Goal: Information Seeking & Learning: Learn about a topic

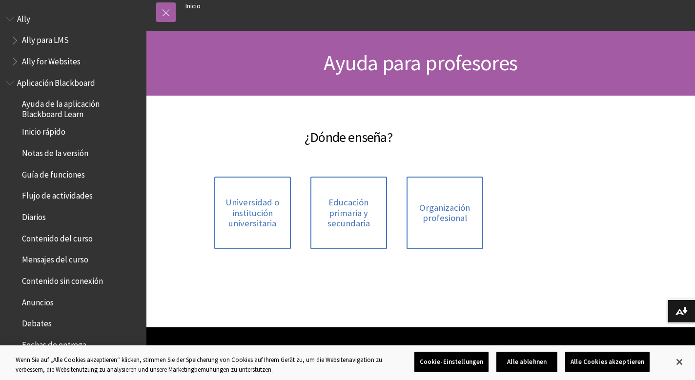
scroll to position [63, 0]
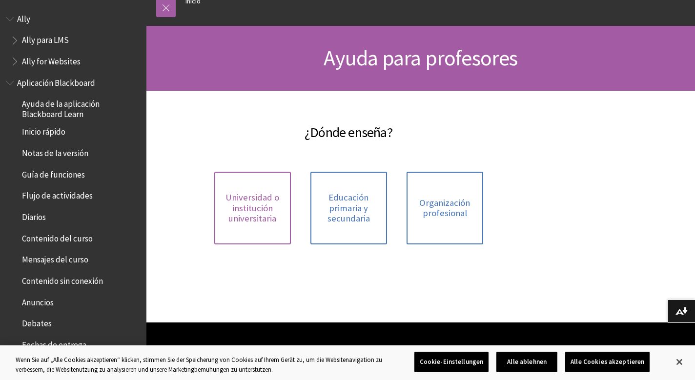
click at [261, 208] on span "Universidad o institución universitaria" at bounding box center [252, 208] width 65 height 32
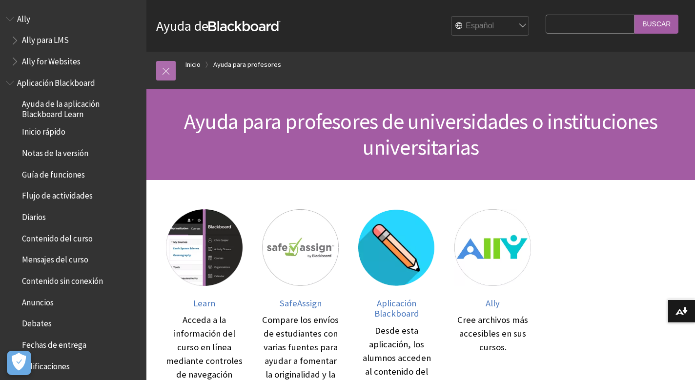
click at [165, 69] on link at bounding box center [166, 71] width 20 height 20
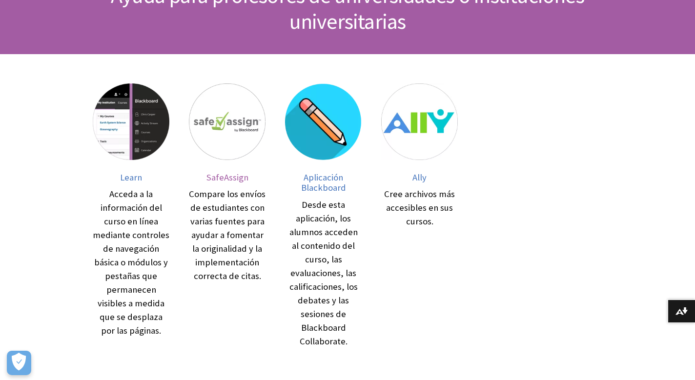
scroll to position [133, 0]
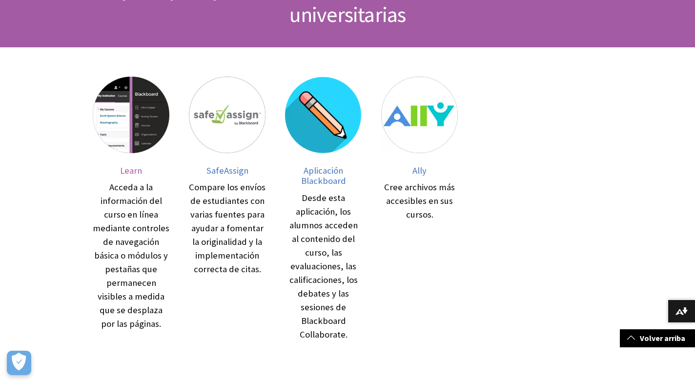
click at [133, 170] on span "Learn" at bounding box center [131, 170] width 22 height 11
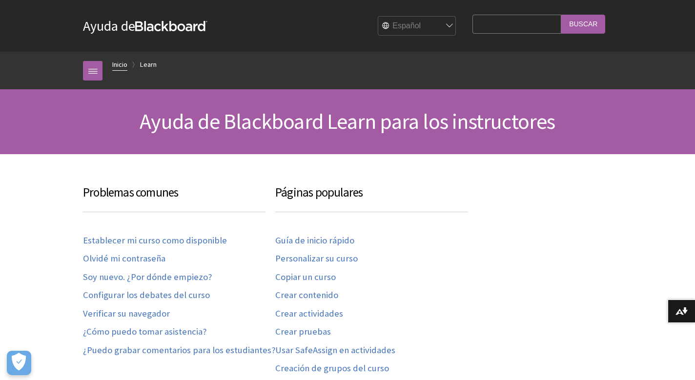
click at [121, 63] on link "Inicio" at bounding box center [119, 65] width 15 height 12
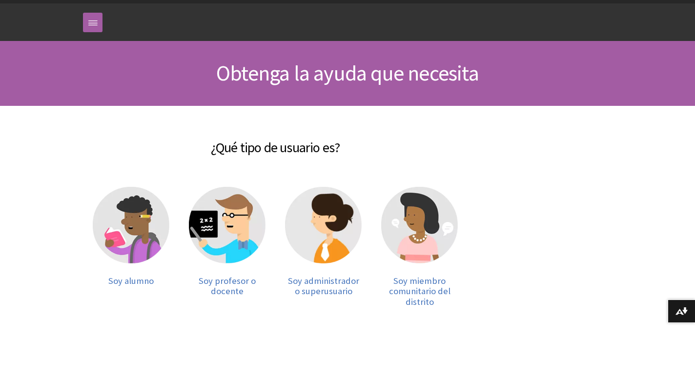
scroll to position [52, 0]
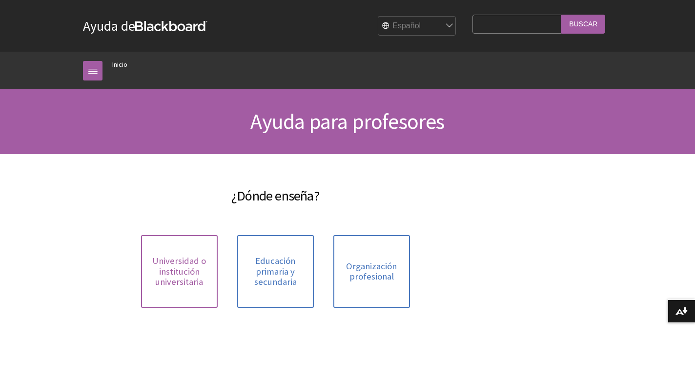
click at [182, 268] on span "Universidad o institución universitaria" at bounding box center [179, 272] width 65 height 32
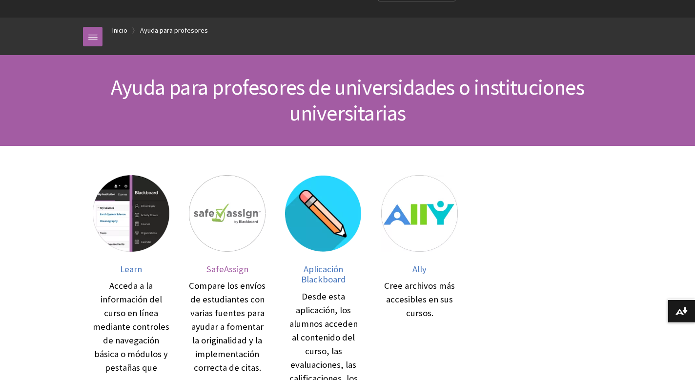
scroll to position [44, 0]
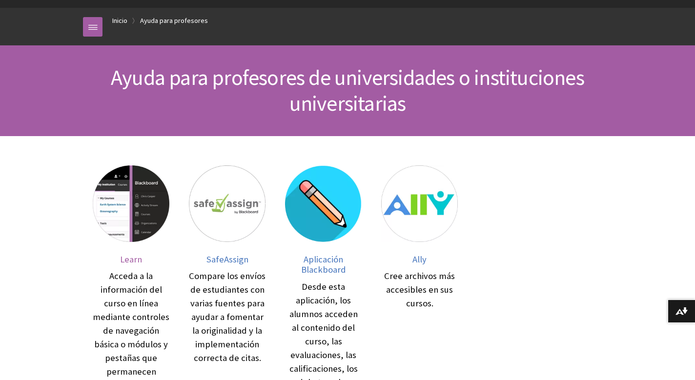
click at [133, 261] on span "Learn" at bounding box center [131, 259] width 22 height 11
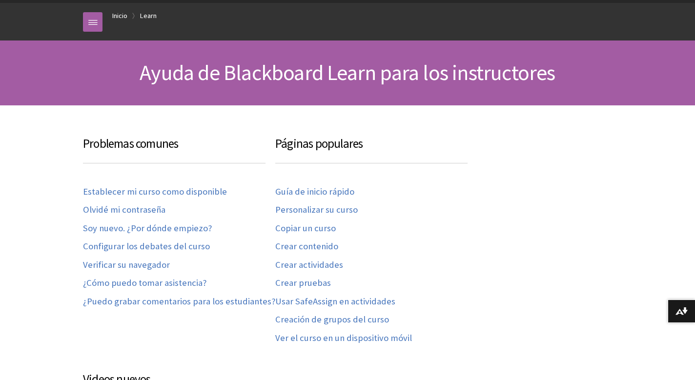
scroll to position [50, 0]
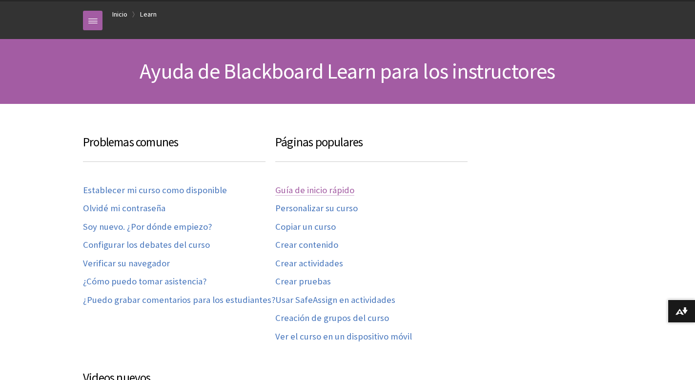
click at [331, 191] on link "Guía de inicio rápido" at bounding box center [314, 190] width 79 height 11
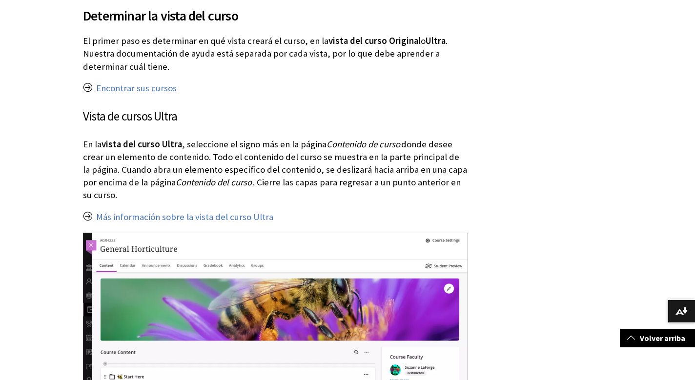
scroll to position [828, 0]
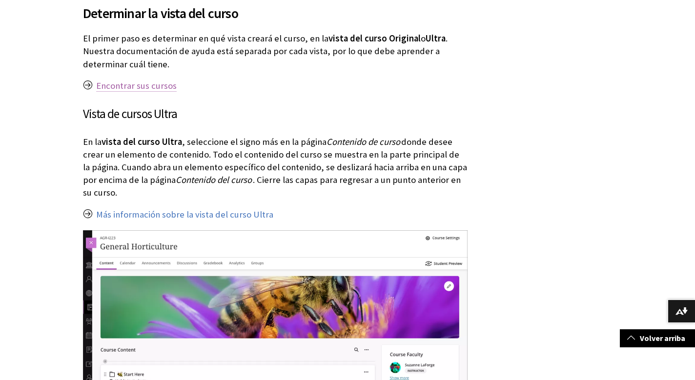
click at [159, 81] on link "Encontrar sus cursos" at bounding box center [136, 86] width 81 height 12
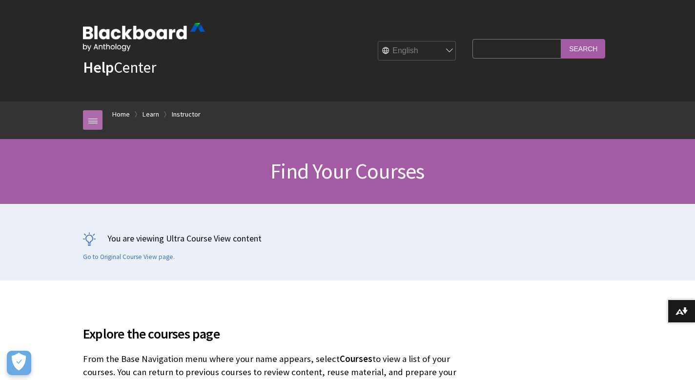
click at [92, 120] on link at bounding box center [93, 120] width 20 height 20
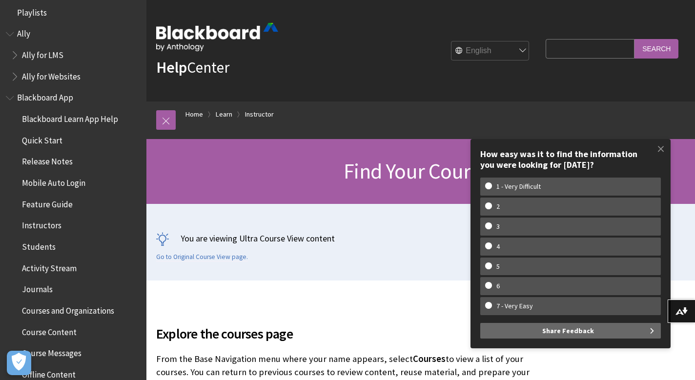
scroll to position [8, 0]
click at [32, 95] on span "Blackboard App" at bounding box center [45, 94] width 56 height 13
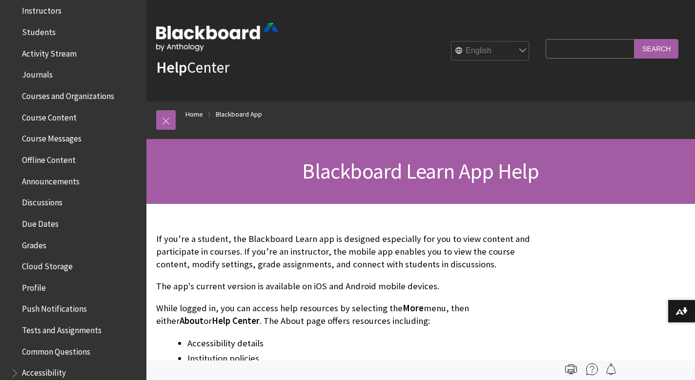
scroll to position [225, 0]
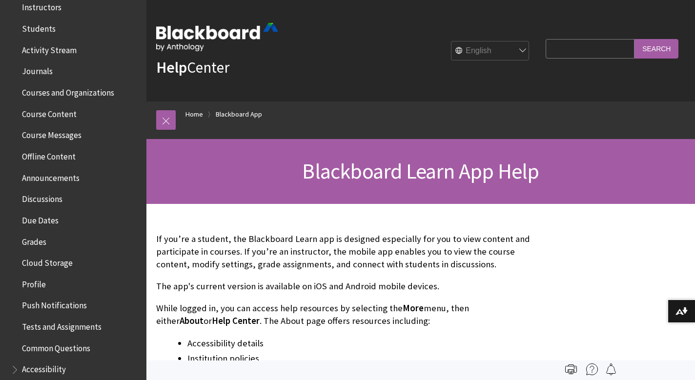
click at [61, 113] on span "Course Content" at bounding box center [49, 112] width 55 height 13
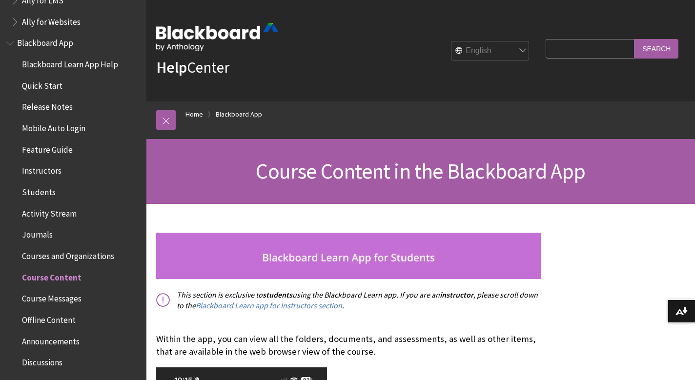
scroll to position [62, 0]
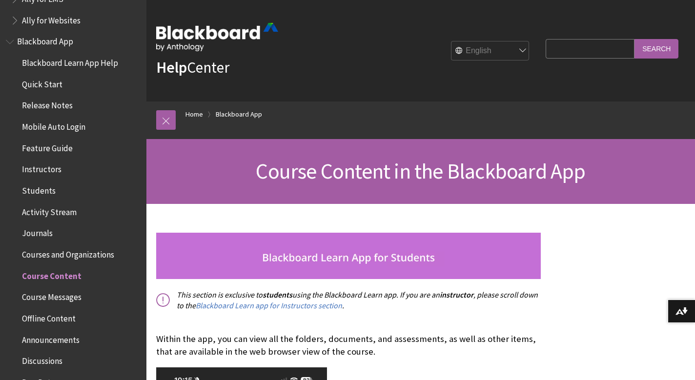
click at [68, 249] on span "Courses and Organizations" at bounding box center [68, 253] width 92 height 13
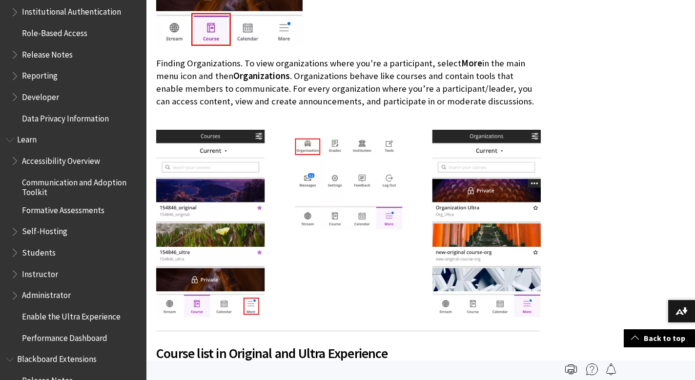
scroll to position [703, 0]
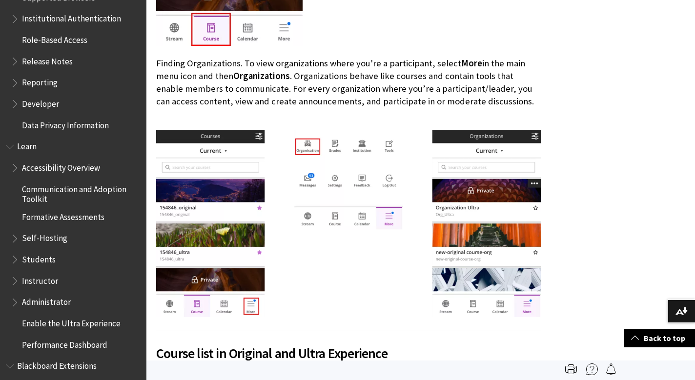
click at [43, 273] on span "Instructor" at bounding box center [40, 279] width 36 height 13
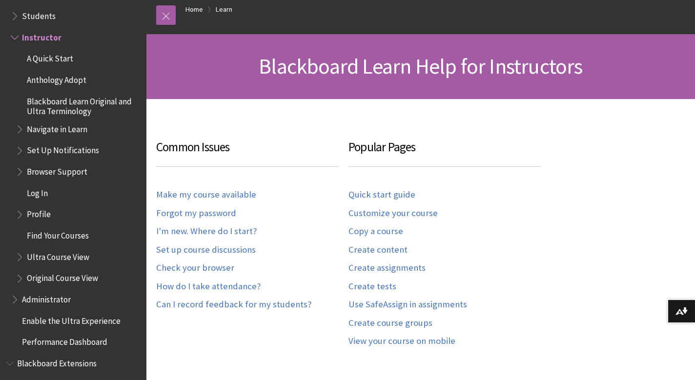
scroll to position [114, 0]
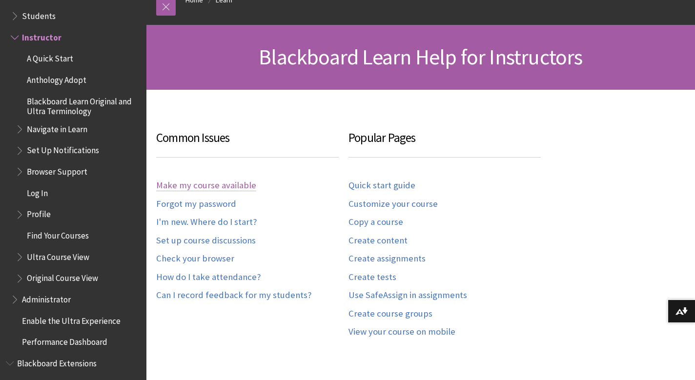
click at [239, 183] on link "Make my course available" at bounding box center [206, 185] width 100 height 11
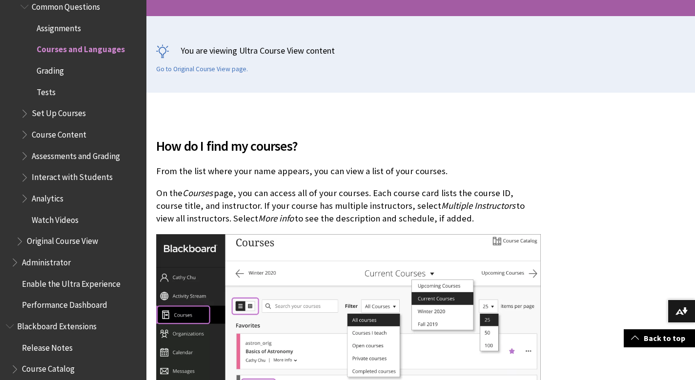
scroll to position [216, 0]
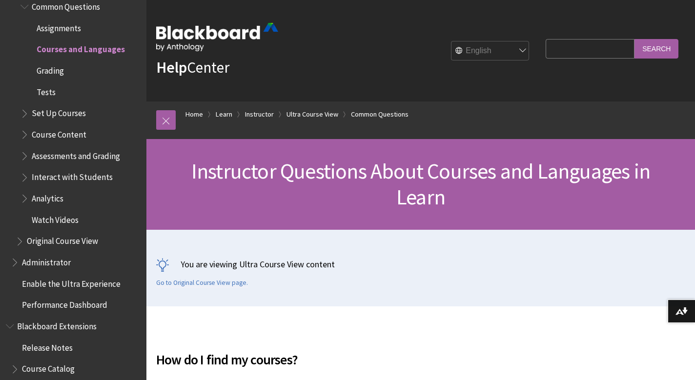
scroll to position [0, 0]
click at [195, 117] on link "Home" at bounding box center [195, 114] width 18 height 12
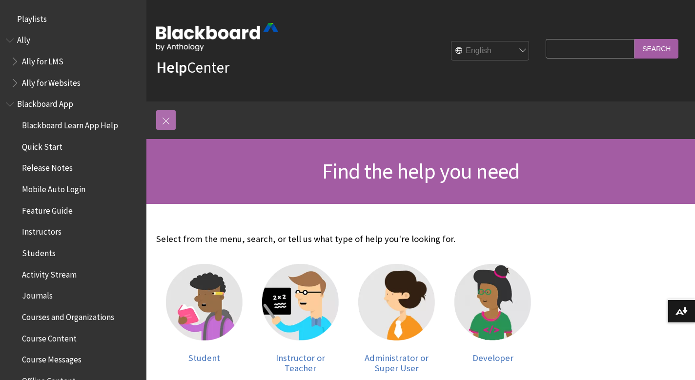
click at [163, 118] on link at bounding box center [166, 120] width 20 height 20
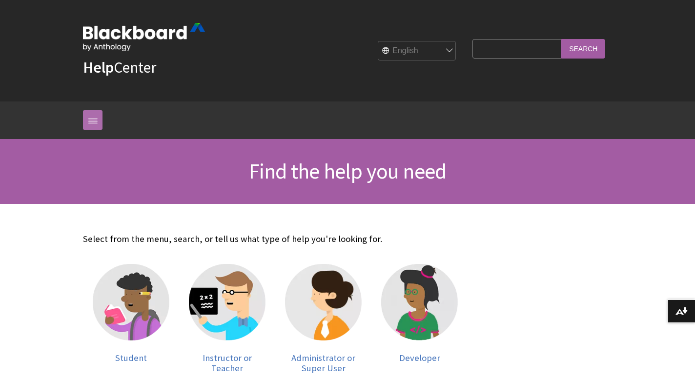
click at [89, 117] on link at bounding box center [93, 120] width 20 height 20
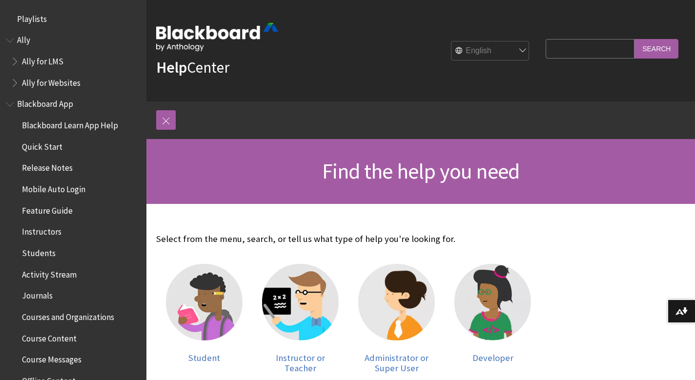
click at [14, 62] on span "Book outline for Anthology Ally Help" at bounding box center [16, 59] width 10 height 12
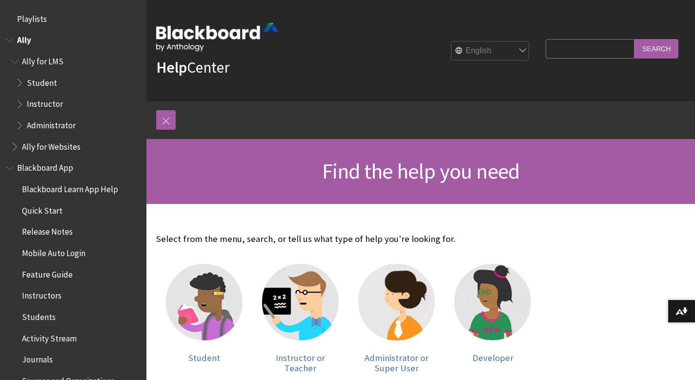
click at [43, 102] on span "Instructor" at bounding box center [45, 102] width 36 height 13
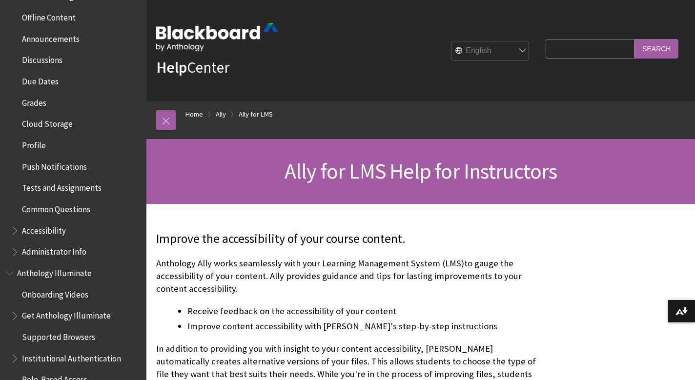
scroll to position [652, 0]
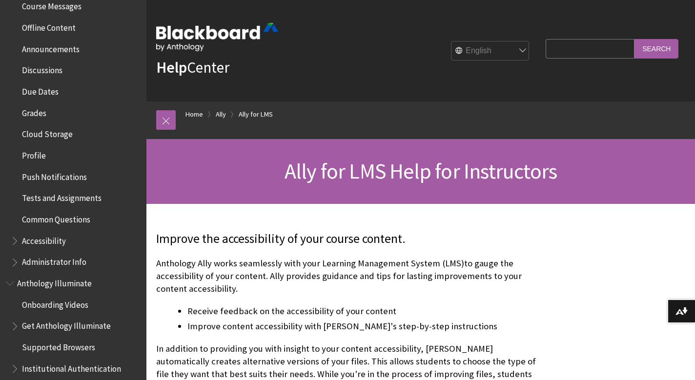
click at [32, 147] on span "Profile" at bounding box center [34, 153] width 24 height 13
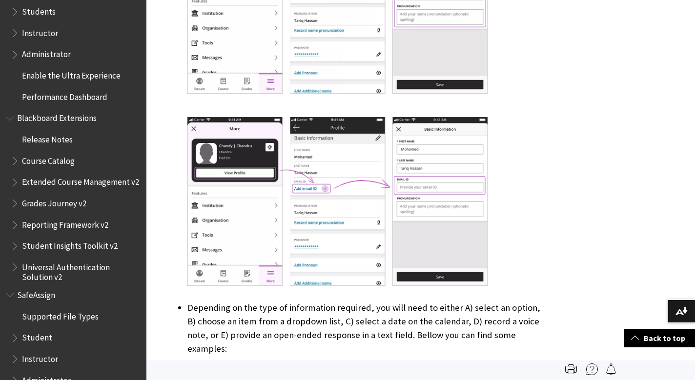
scroll to position [951, 0]
click at [41, 352] on span "Instructor" at bounding box center [40, 358] width 36 height 13
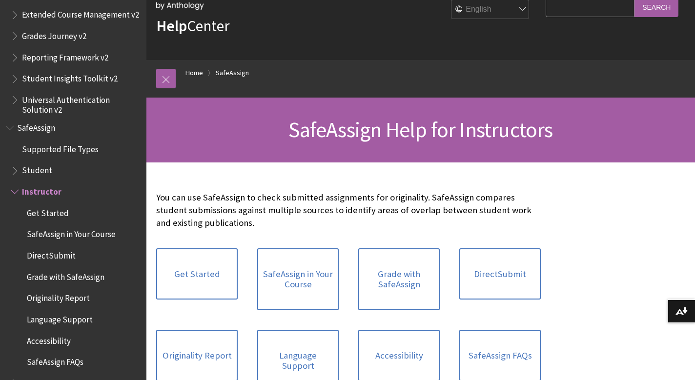
scroll to position [42, 0]
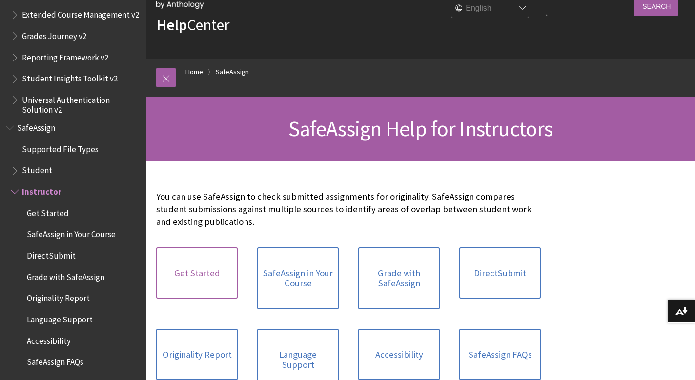
click at [206, 265] on link "Get Started" at bounding box center [197, 274] width 82 height 52
